Goal: Check status: Check status

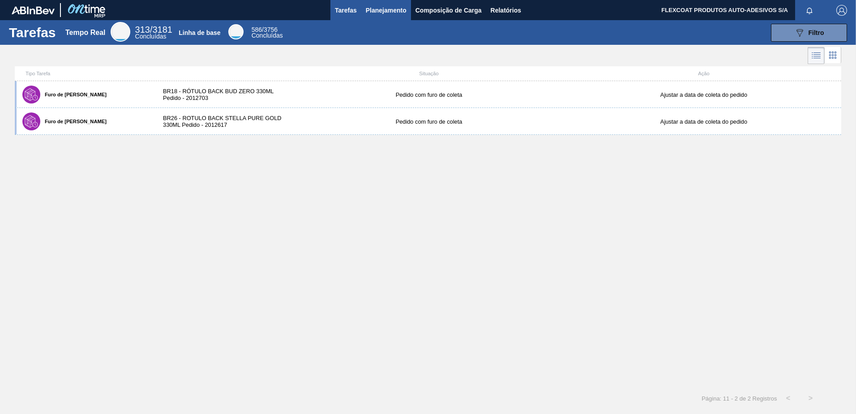
click at [376, 9] on span "Planejamento" at bounding box center [386, 10] width 41 height 11
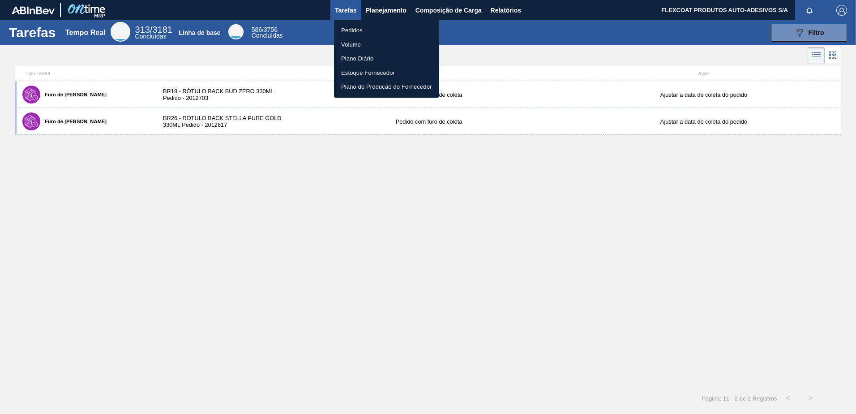
click at [351, 28] on li "Pedidos" at bounding box center [386, 30] width 105 height 14
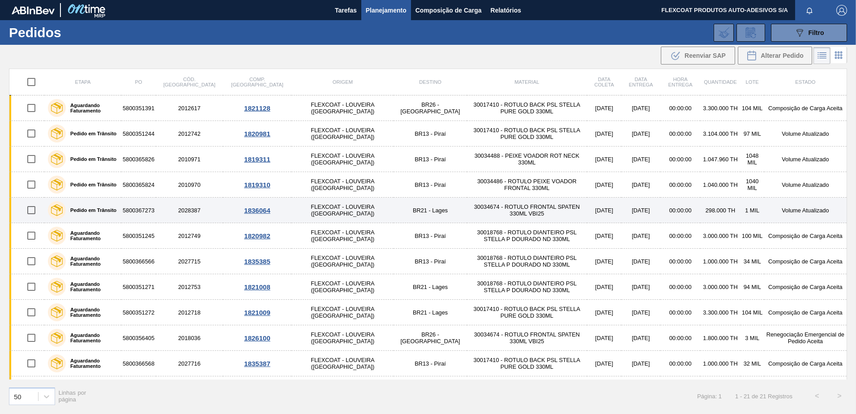
click at [107, 210] on label "Pedido em Trânsito" at bounding box center [91, 209] width 51 height 5
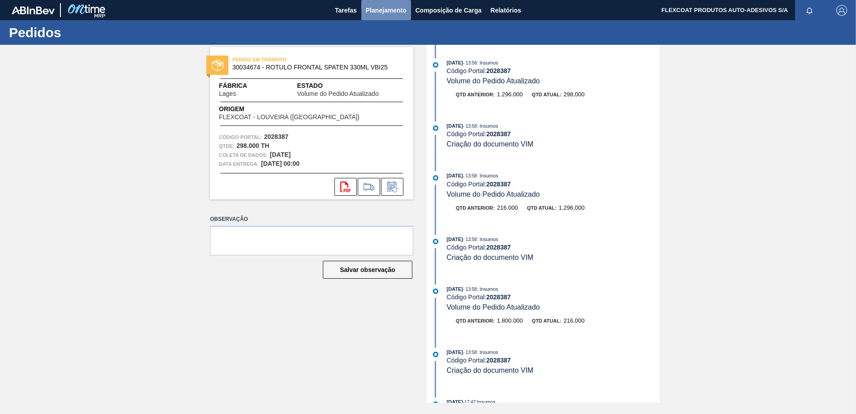
click at [375, 7] on span "Planejamento" at bounding box center [386, 10] width 41 height 11
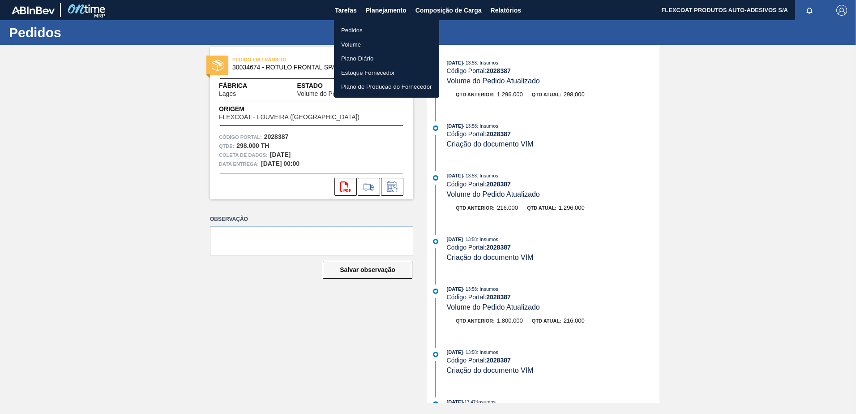
click at [346, 28] on li "Pedidos" at bounding box center [386, 30] width 105 height 14
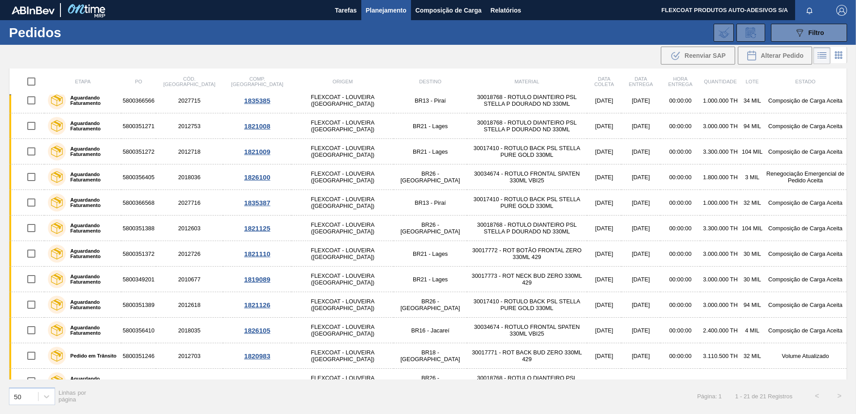
scroll to position [28, 0]
